Goal: Transaction & Acquisition: Obtain resource

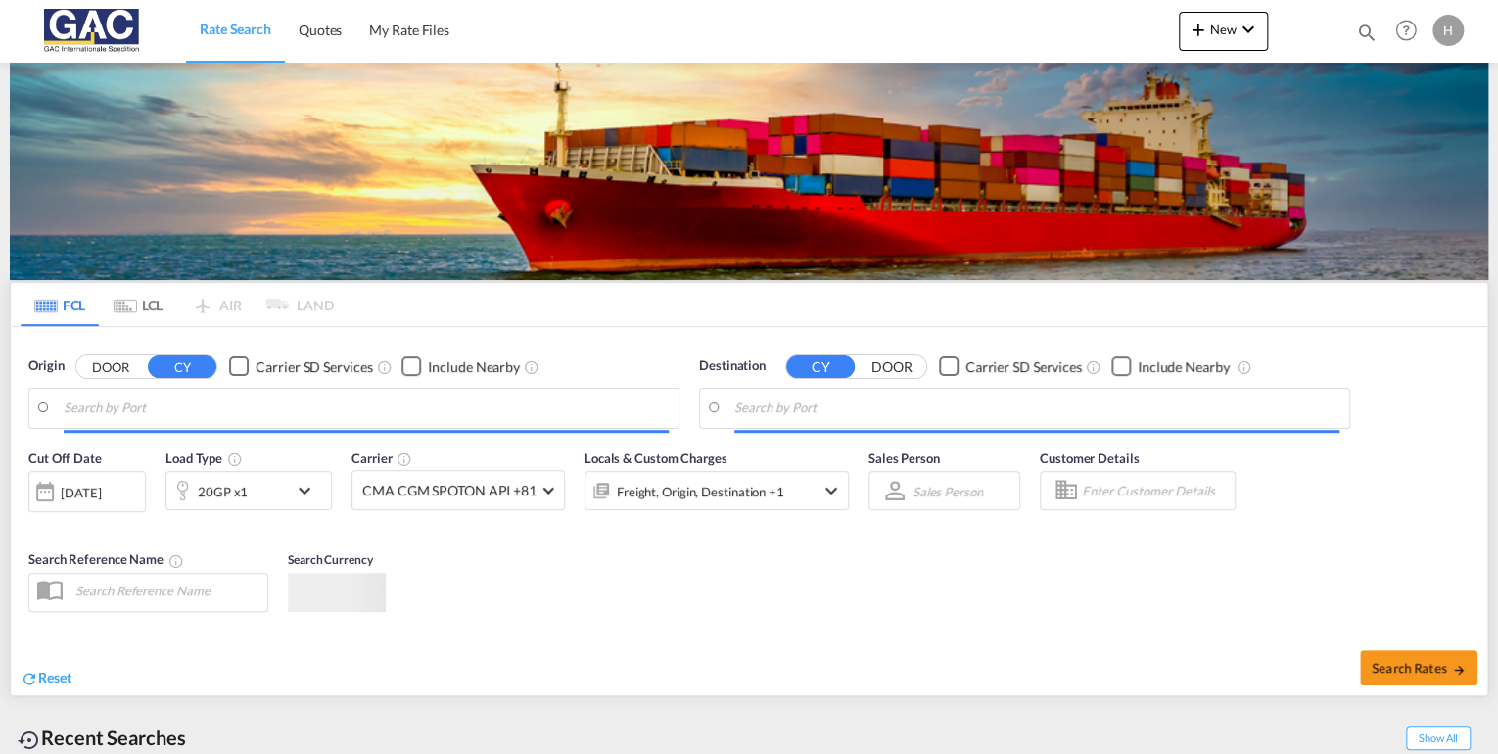
type input "[GEOGRAPHIC_DATA], DEBRV"
type input "Mersin, TRMER"
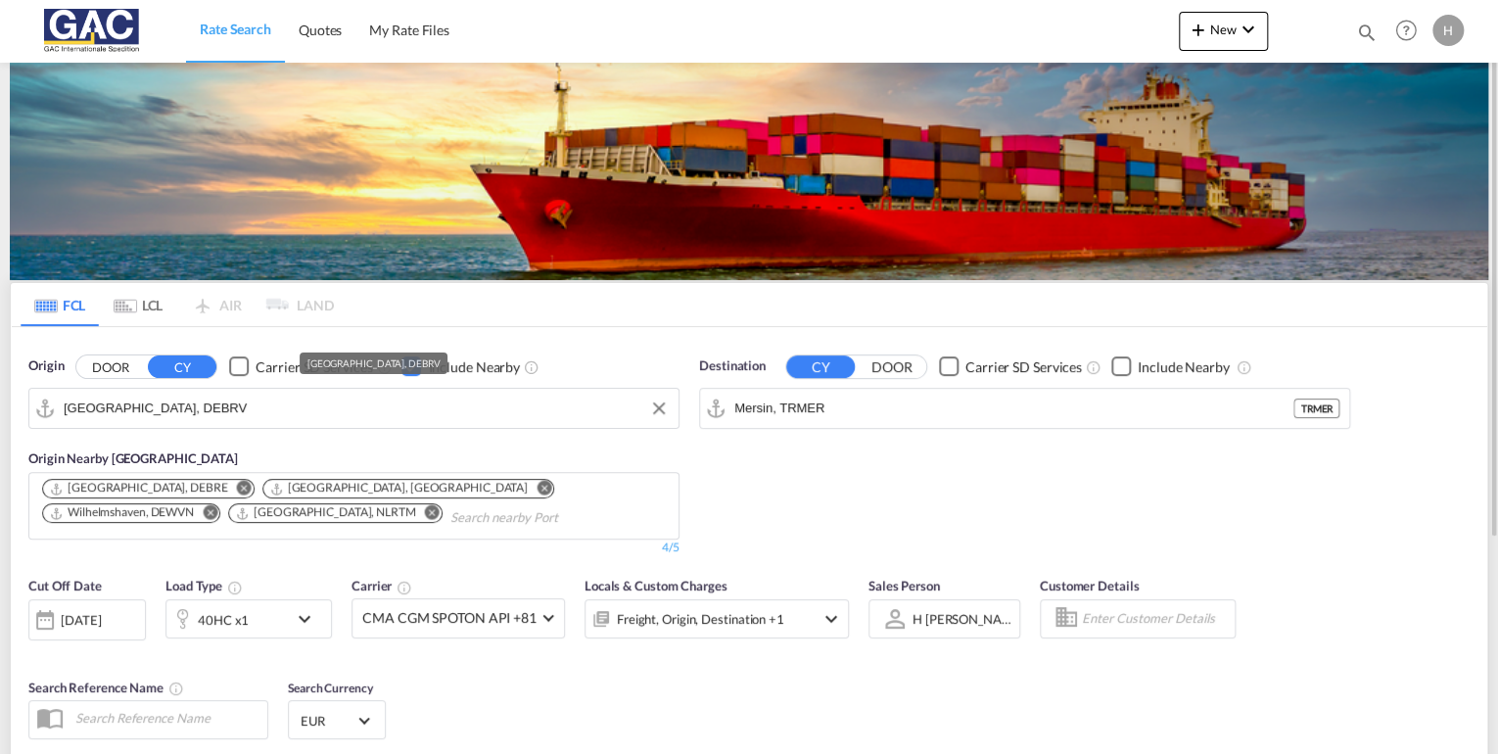
click at [425, 510] on md-icon "Remove" at bounding box center [432, 512] width 15 height 15
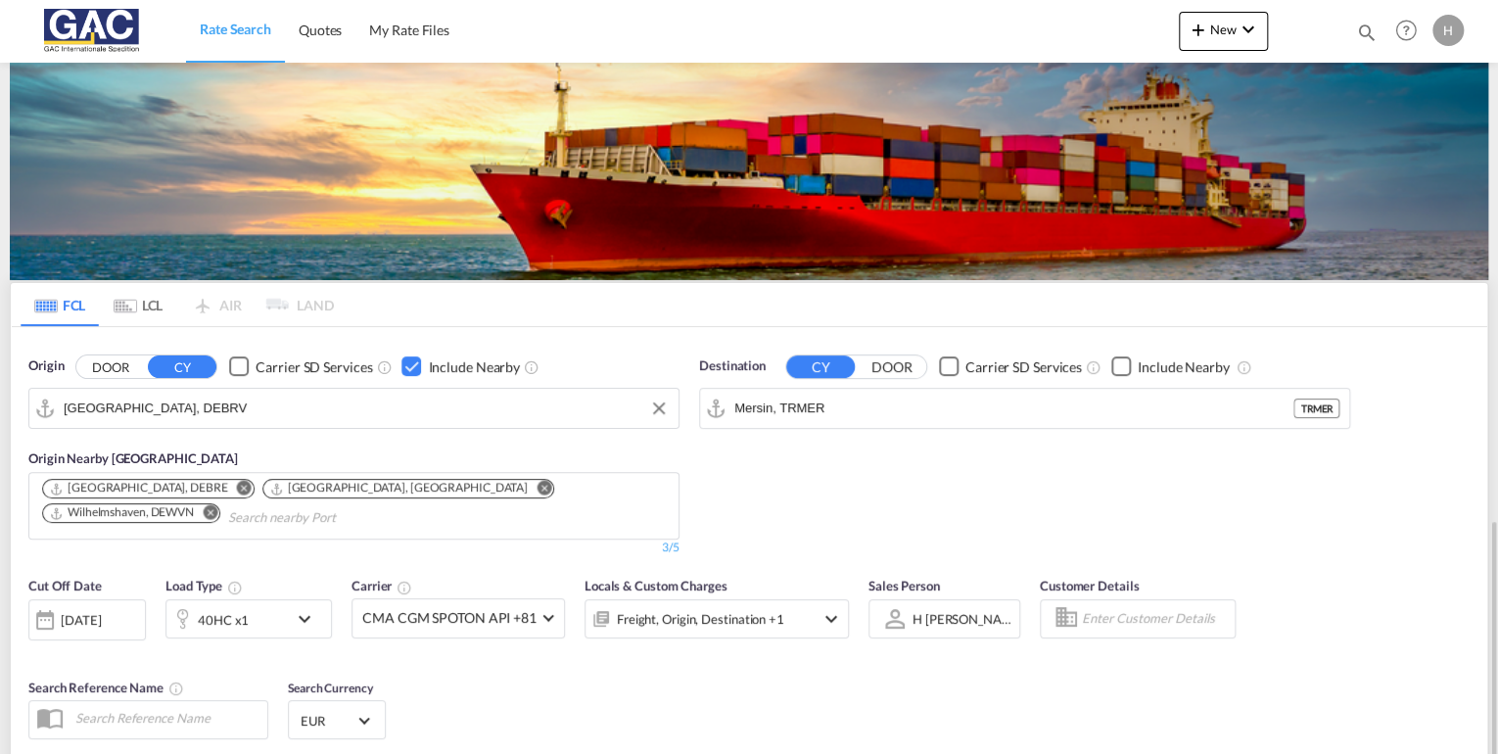
scroll to position [303, 0]
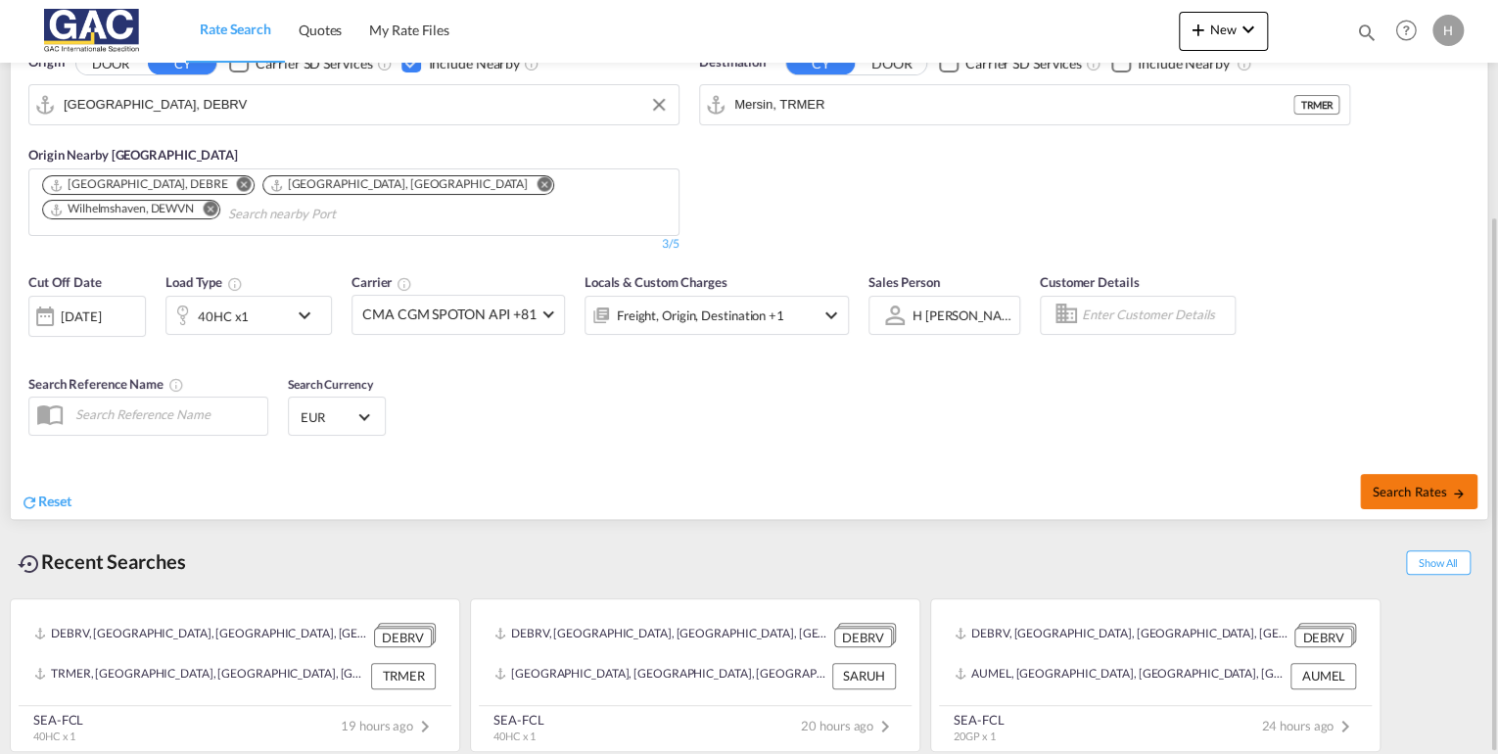
click at [1425, 476] on button "Search Rates" at bounding box center [1418, 491] width 117 height 35
type input "DEBRV to TRMER / [DATE]"
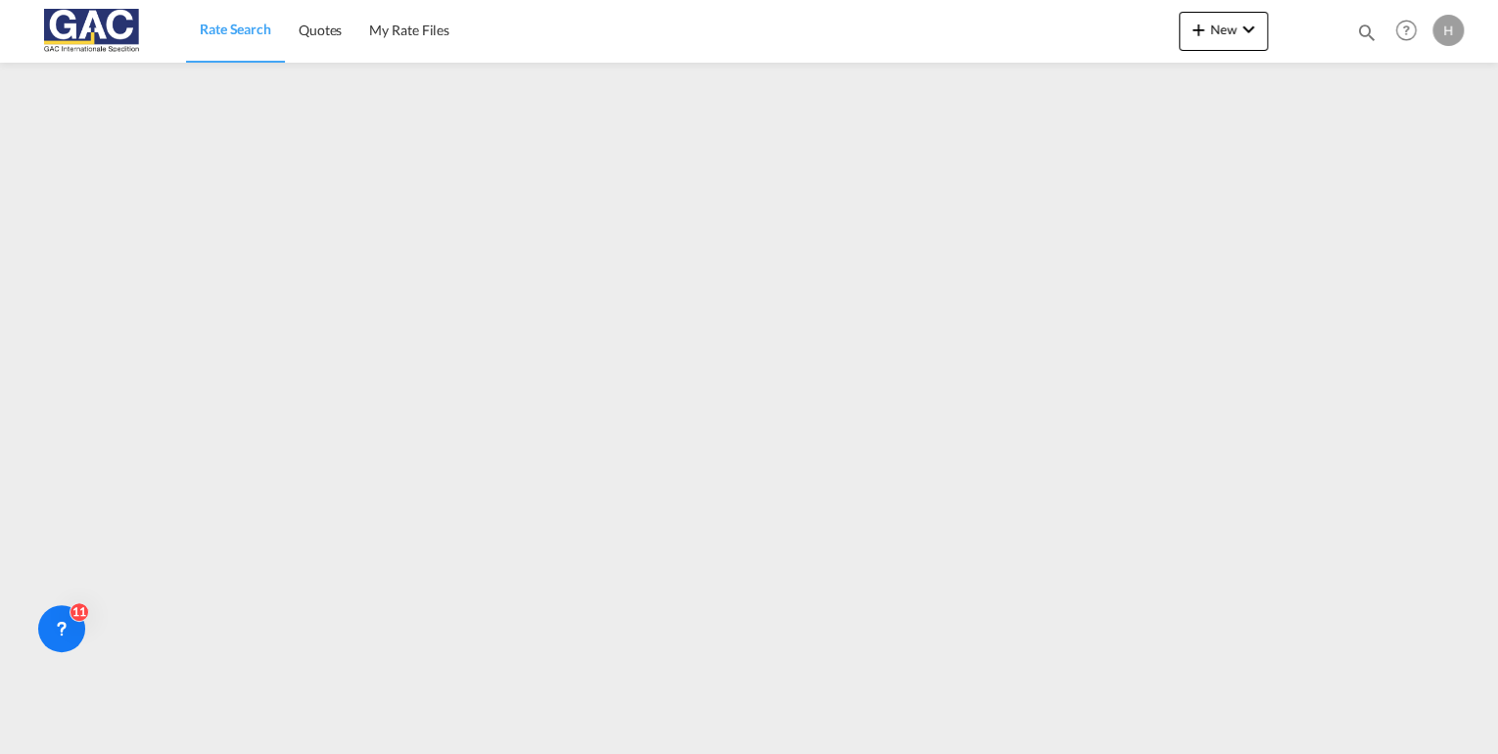
click at [233, 30] on span "Rate Search" at bounding box center [235, 29] width 71 height 17
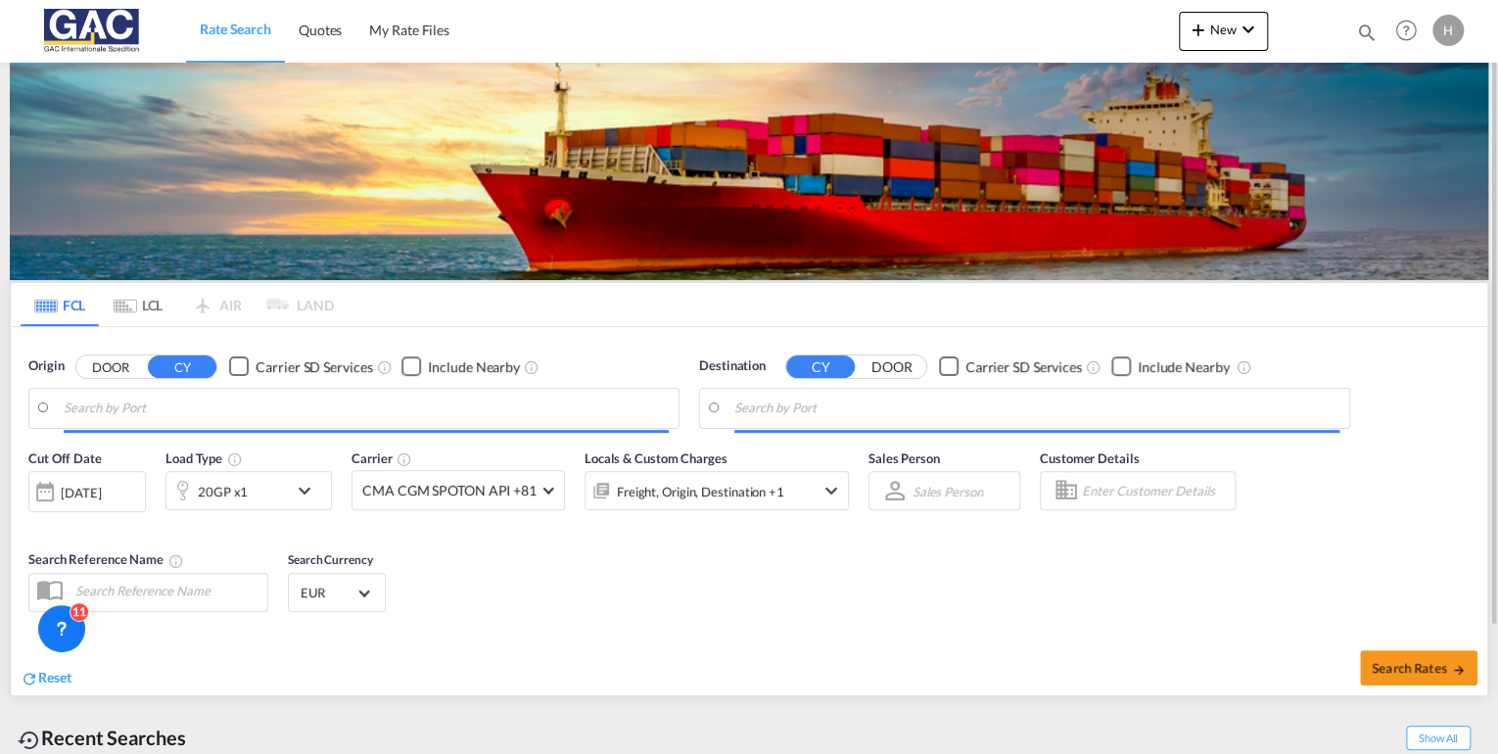
type input "[GEOGRAPHIC_DATA], DEBRV"
type input "[GEOGRAPHIC_DATA], LBBEY"
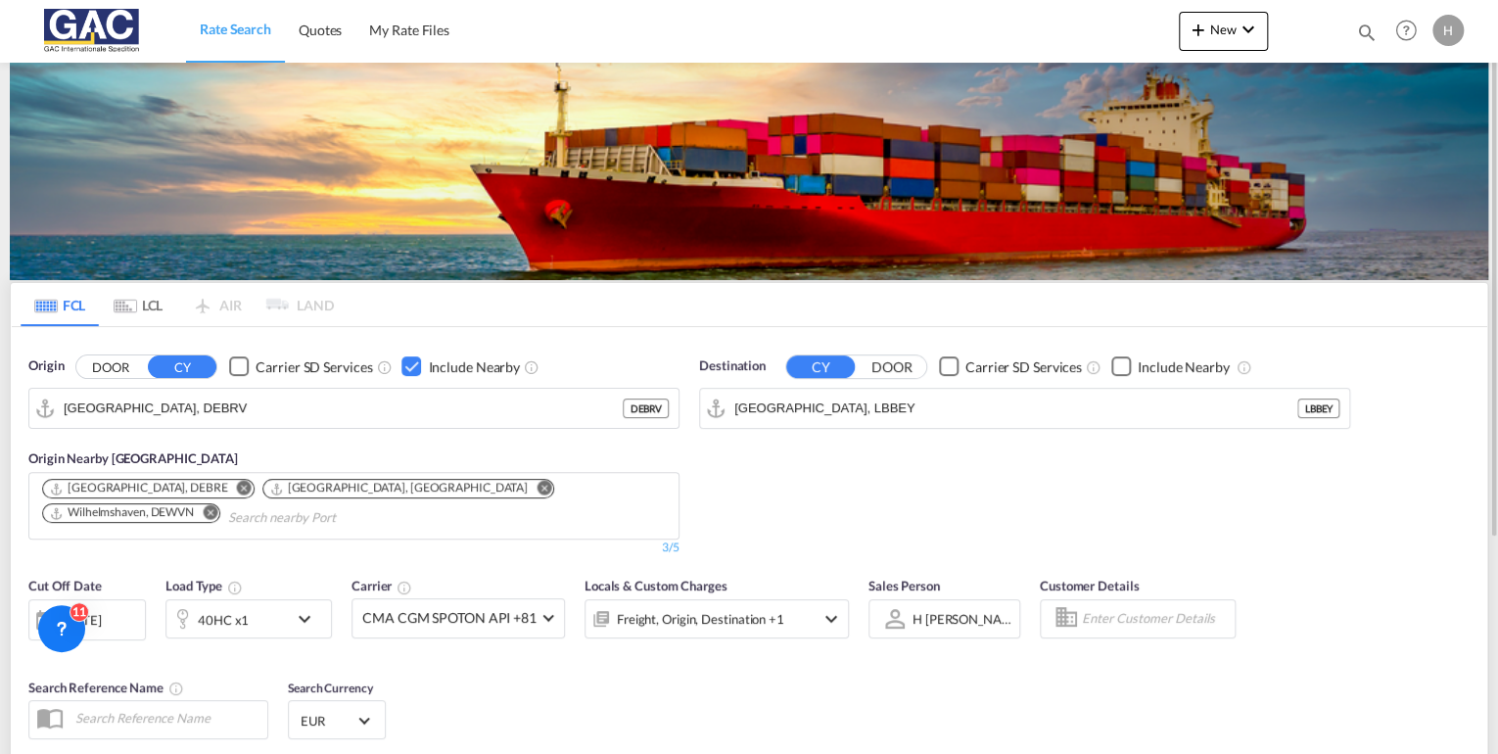
click at [306, 619] on md-icon "icon-chevron-down" at bounding box center [309, 618] width 33 height 23
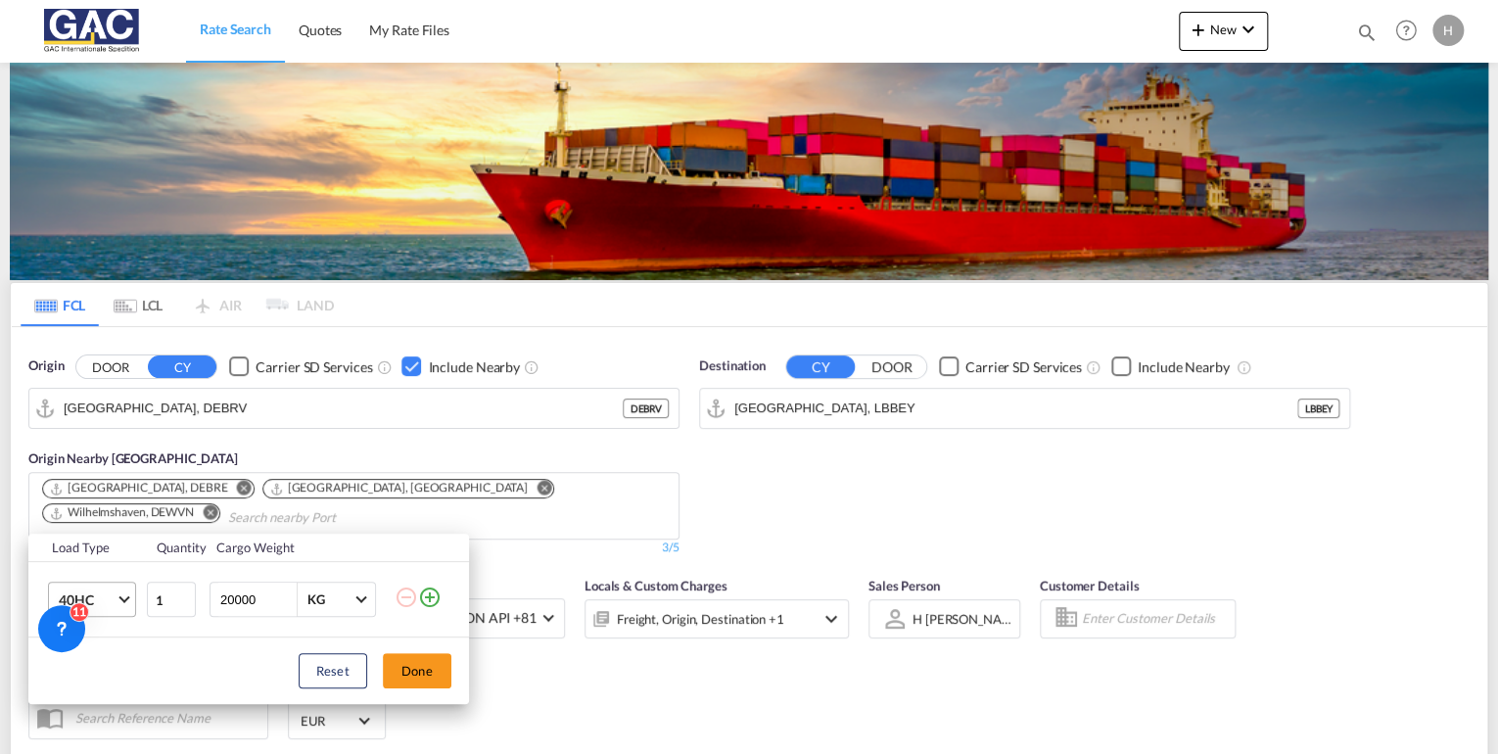
click at [111, 602] on span "40HC" at bounding box center [87, 600] width 57 height 20
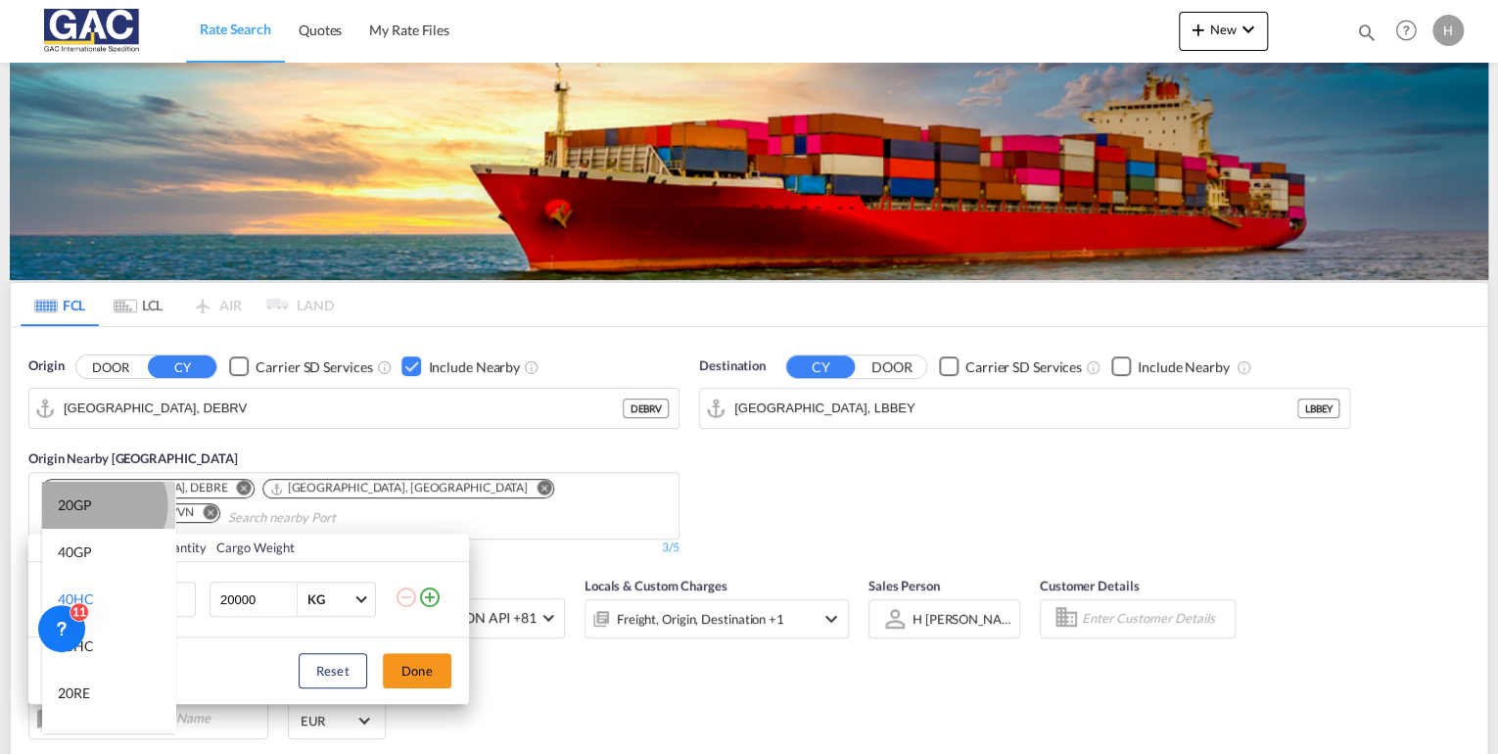
click at [102, 505] on md-option "20GP" at bounding box center [108, 505] width 133 height 47
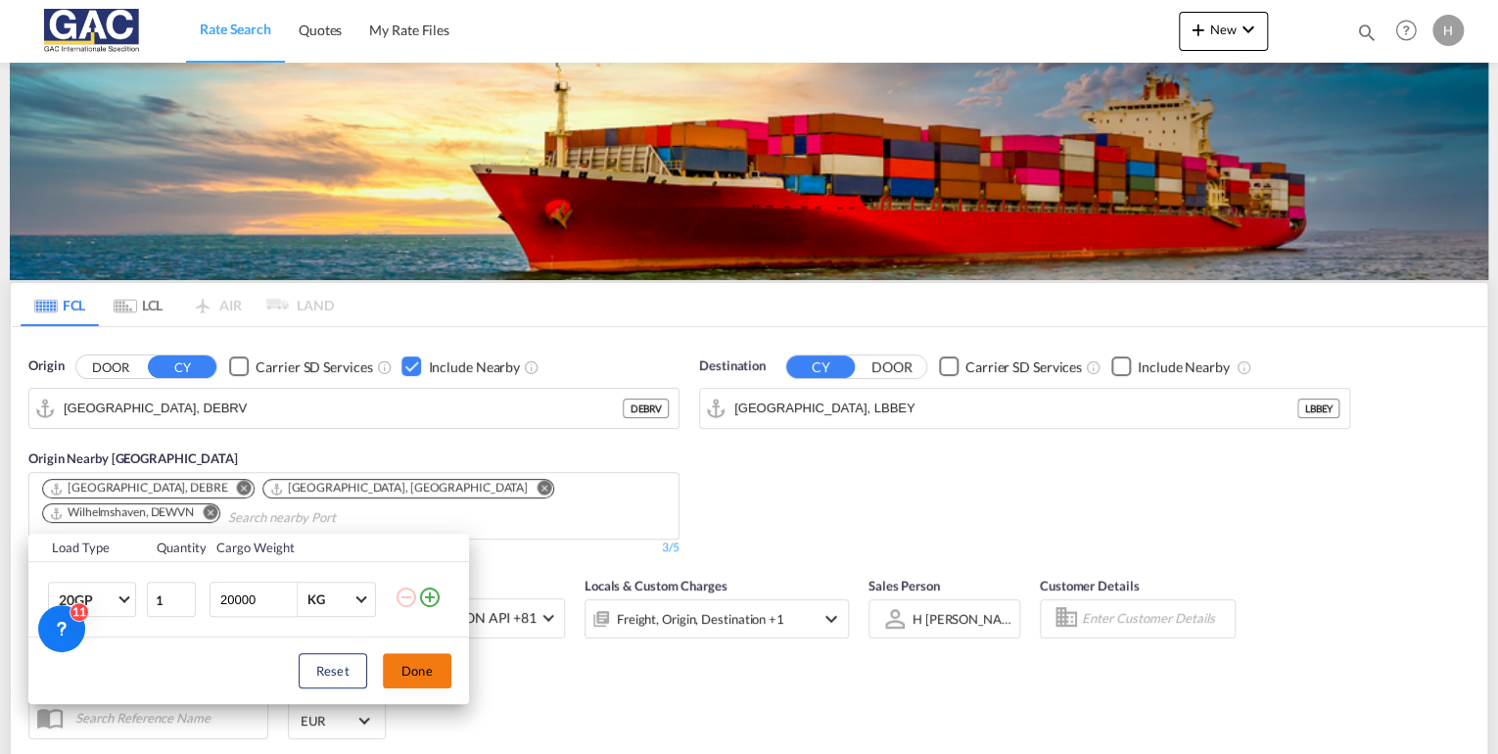
click at [416, 666] on button "Done" at bounding box center [417, 670] width 69 height 35
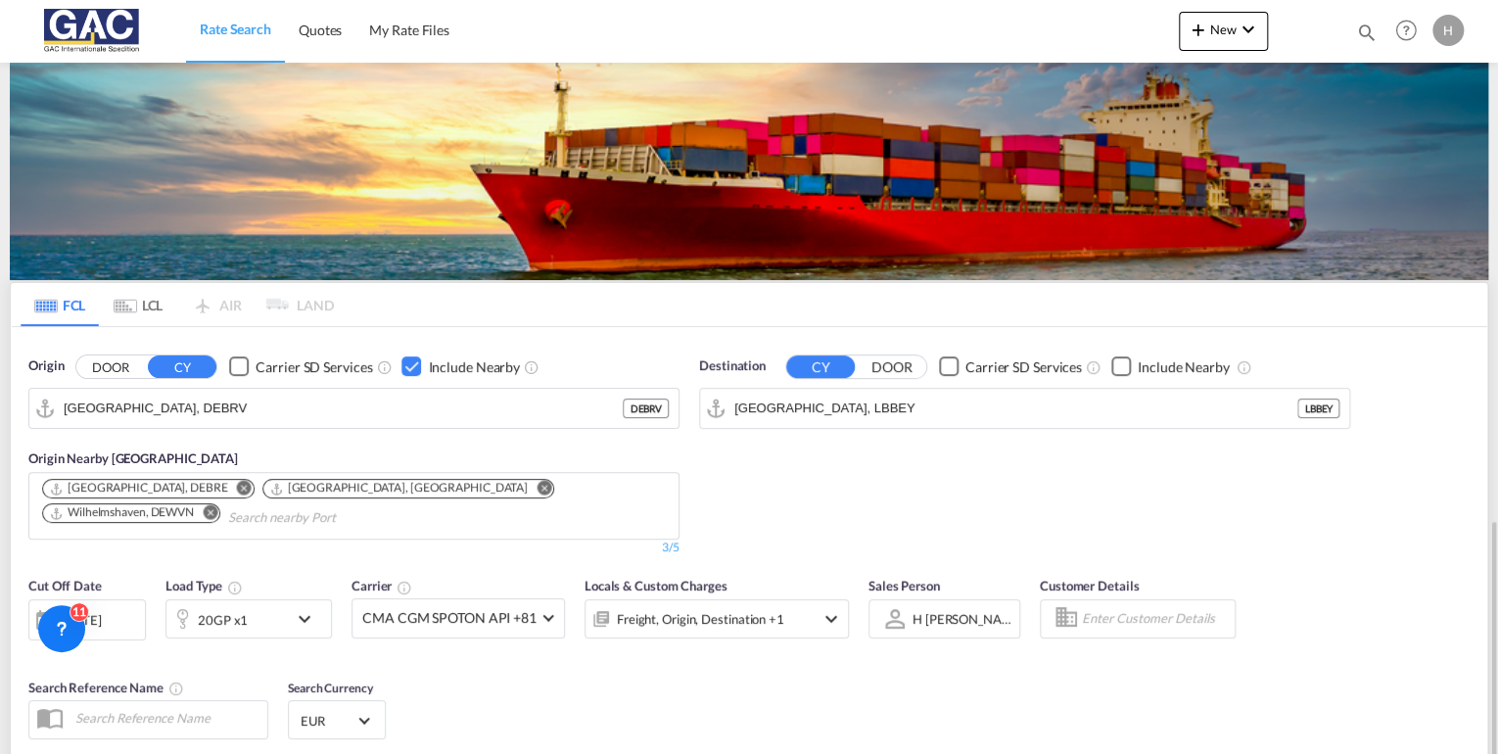
scroll to position [303, 0]
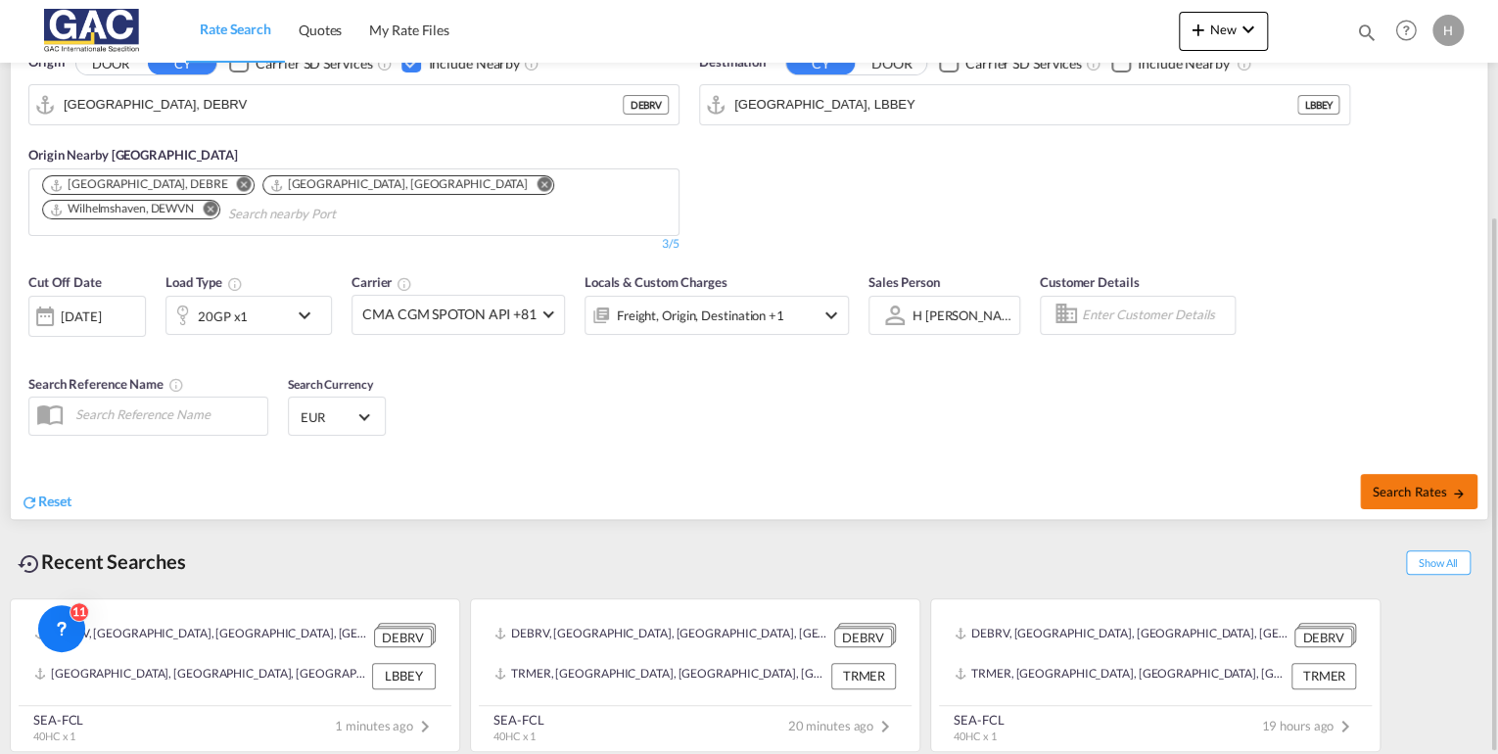
click at [1382, 482] on button "Search Rates" at bounding box center [1418, 491] width 117 height 35
type input "DEBRV to LBBEY / [DATE]"
